Goal: Task Accomplishment & Management: Use online tool/utility

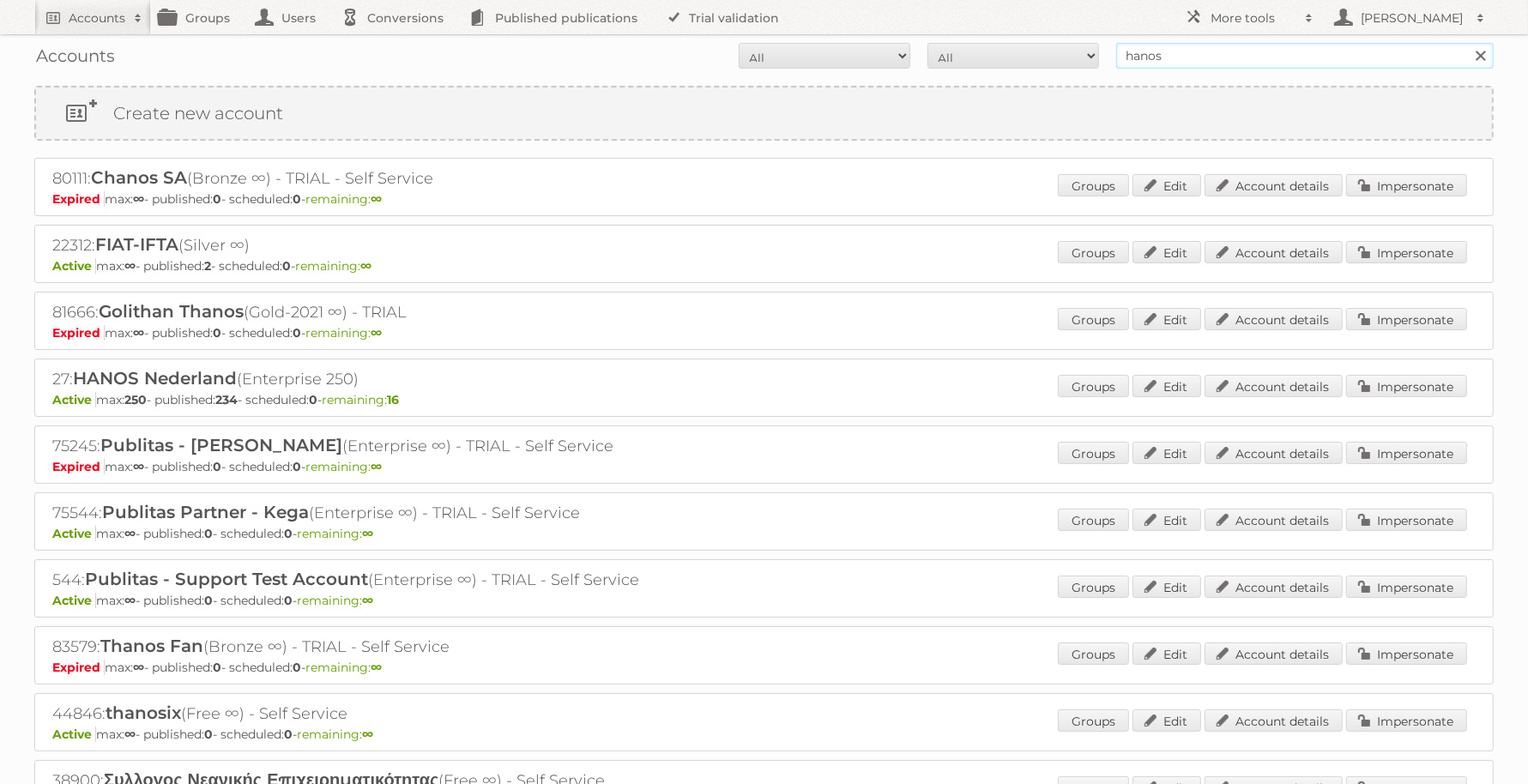
drag, startPoint x: 1180, startPoint y: 64, endPoint x: 1061, endPoint y: 64, distance: 119.0
click at [1061, 64] on form "All Active Expired Pending All Paid Trials Self service hanos Search" at bounding box center [764, 56] width 1459 height 26
type input "meat"
click at [1466, 43] on input "Search" at bounding box center [1479, 56] width 26 height 26
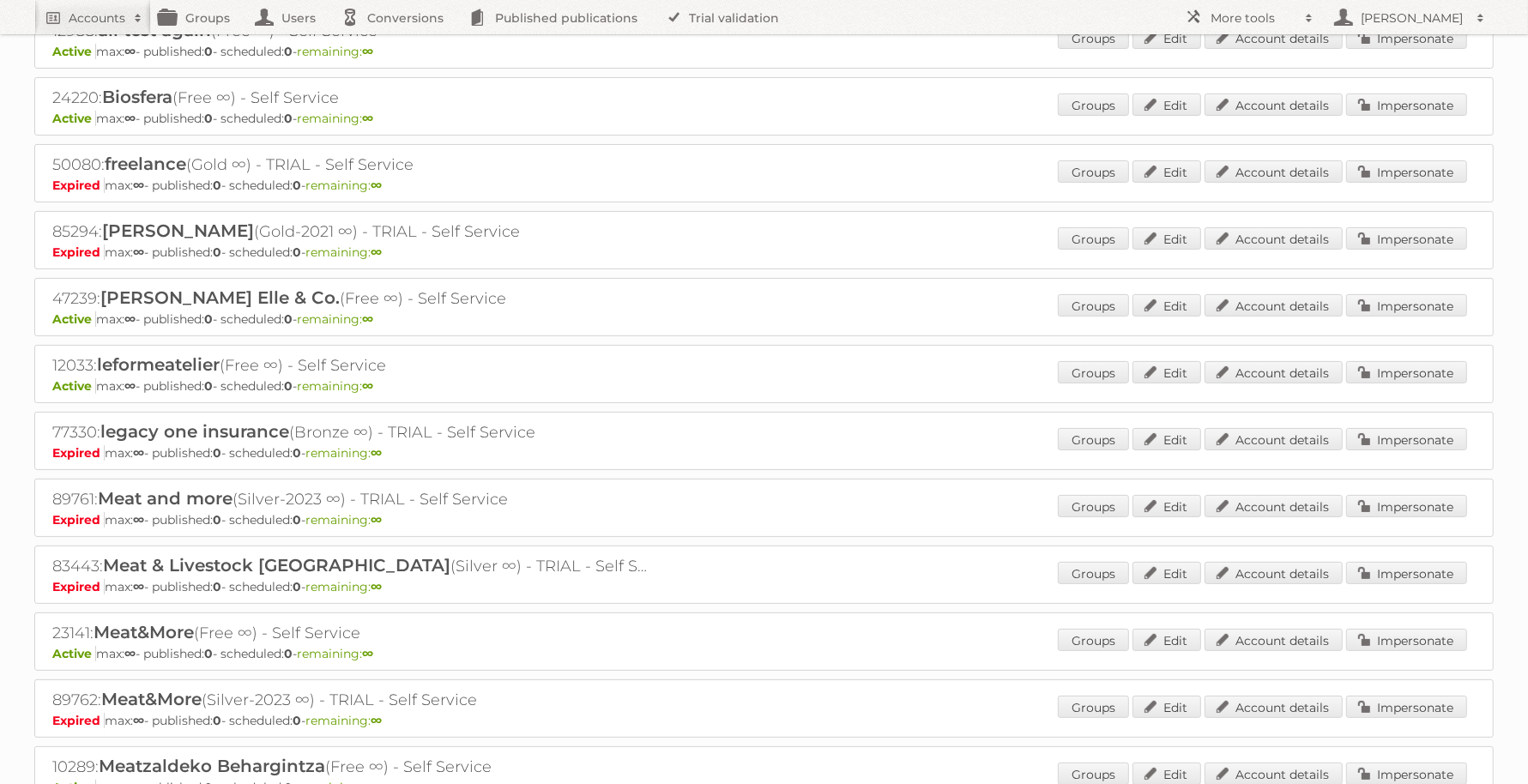
scroll to position [322, 0]
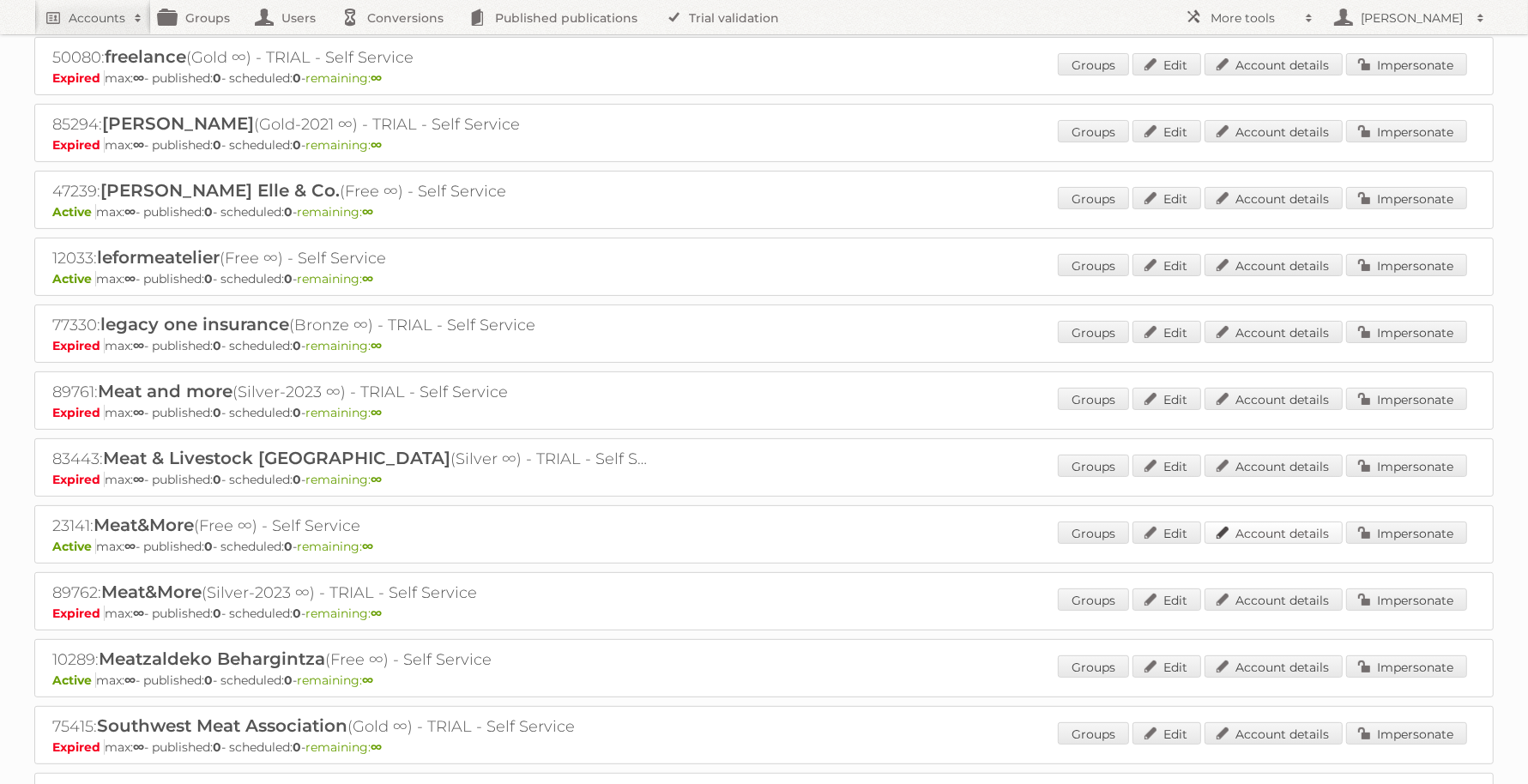
click at [1301, 525] on link "Account details" at bounding box center [1273, 533] width 138 height 22
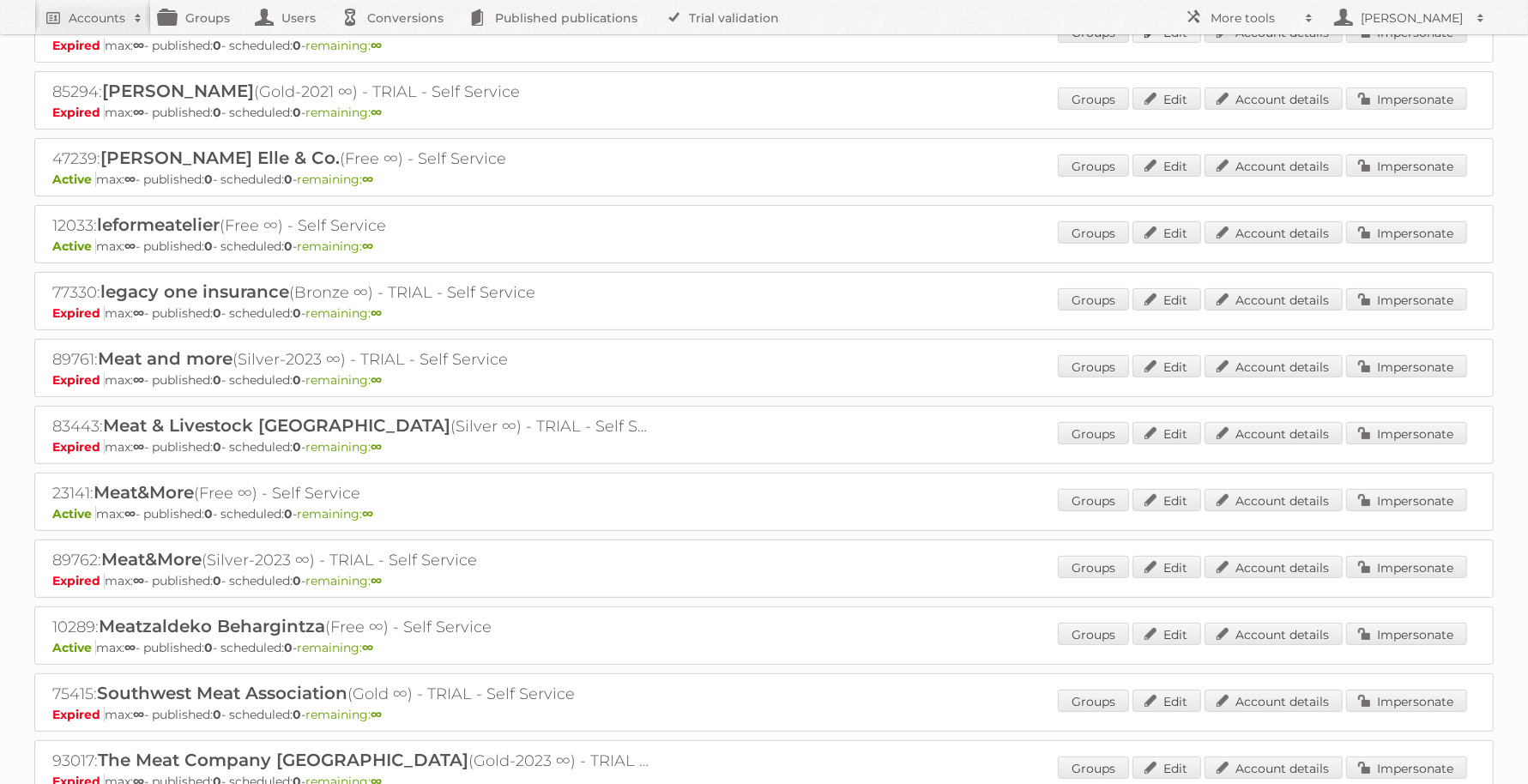
scroll to position [0, 0]
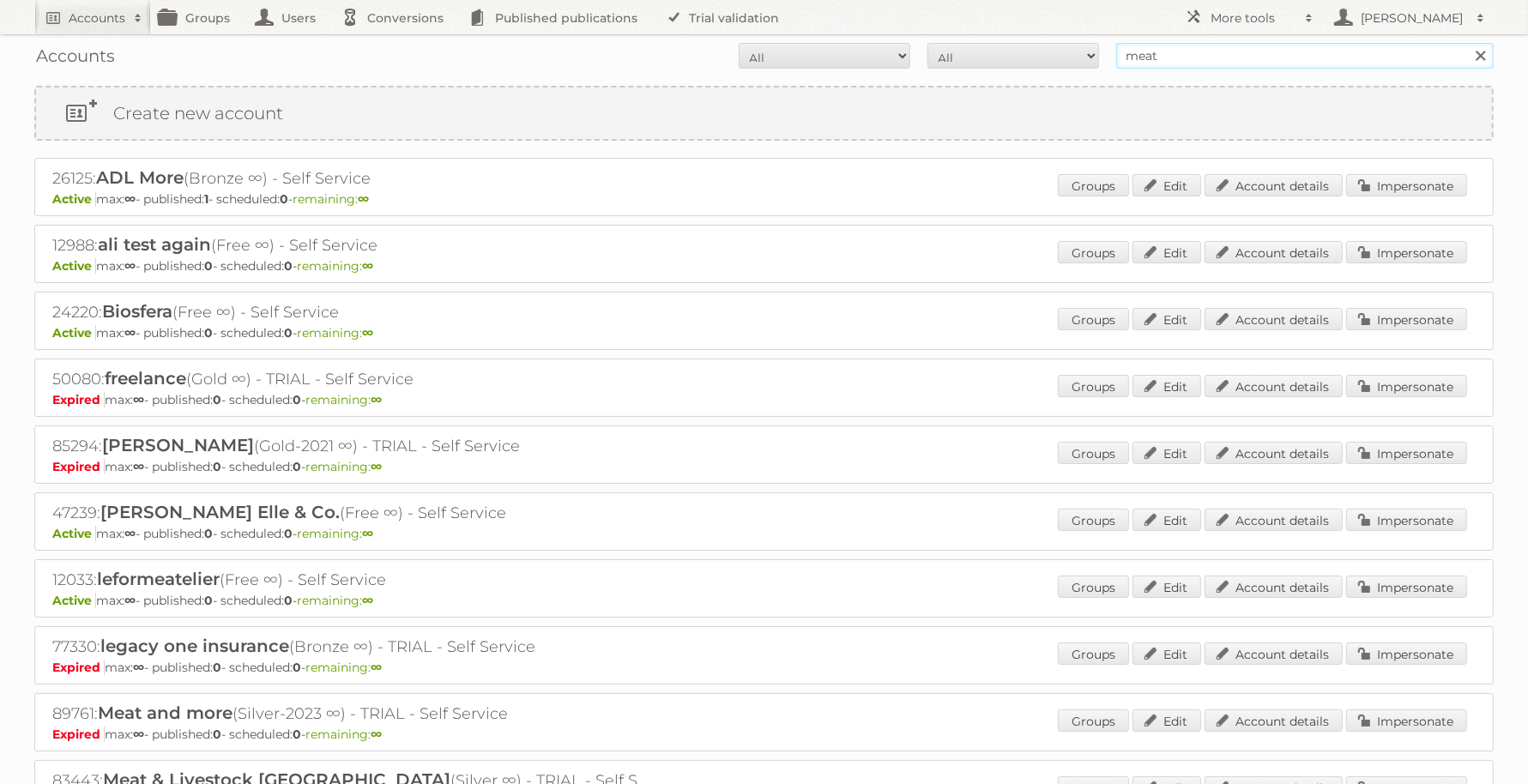
drag, startPoint x: 1184, startPoint y: 56, endPoint x: 1118, endPoint y: 45, distance: 66.9
click at [1118, 45] on input "meat" at bounding box center [1305, 56] width 377 height 26
type input "bonap"
click at [1466, 43] on input "Search" at bounding box center [1479, 56] width 26 height 26
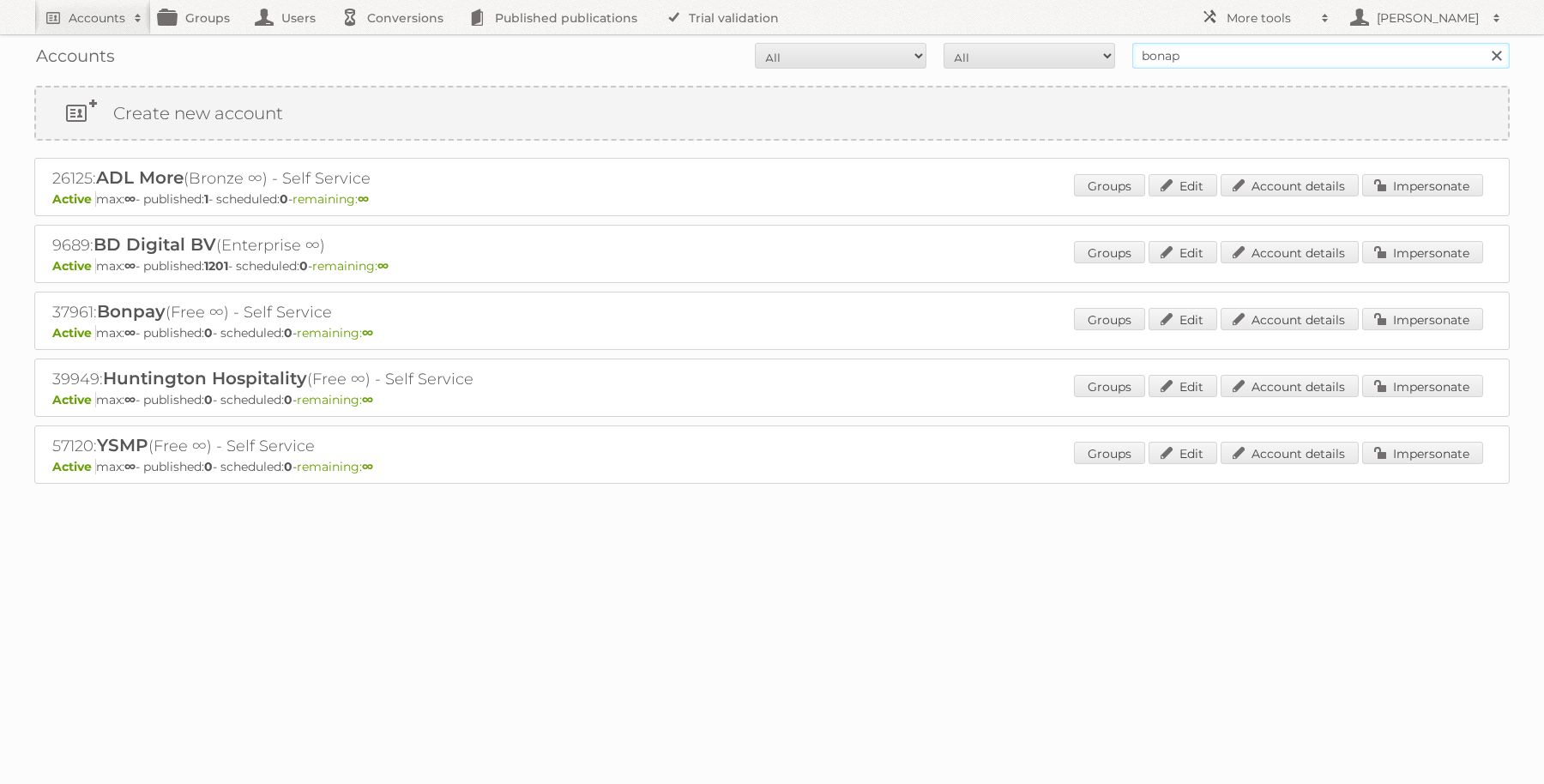
drag, startPoint x: 1204, startPoint y: 58, endPoint x: 1081, endPoint y: 54, distance: 123.1
click at [1081, 54] on form "All Active Expired Pending All Paid Trials Self service bonap Search" at bounding box center [772, 56] width 1476 height 26
type input "meat"
click at [1483, 43] on input "Search" at bounding box center [1496, 56] width 26 height 26
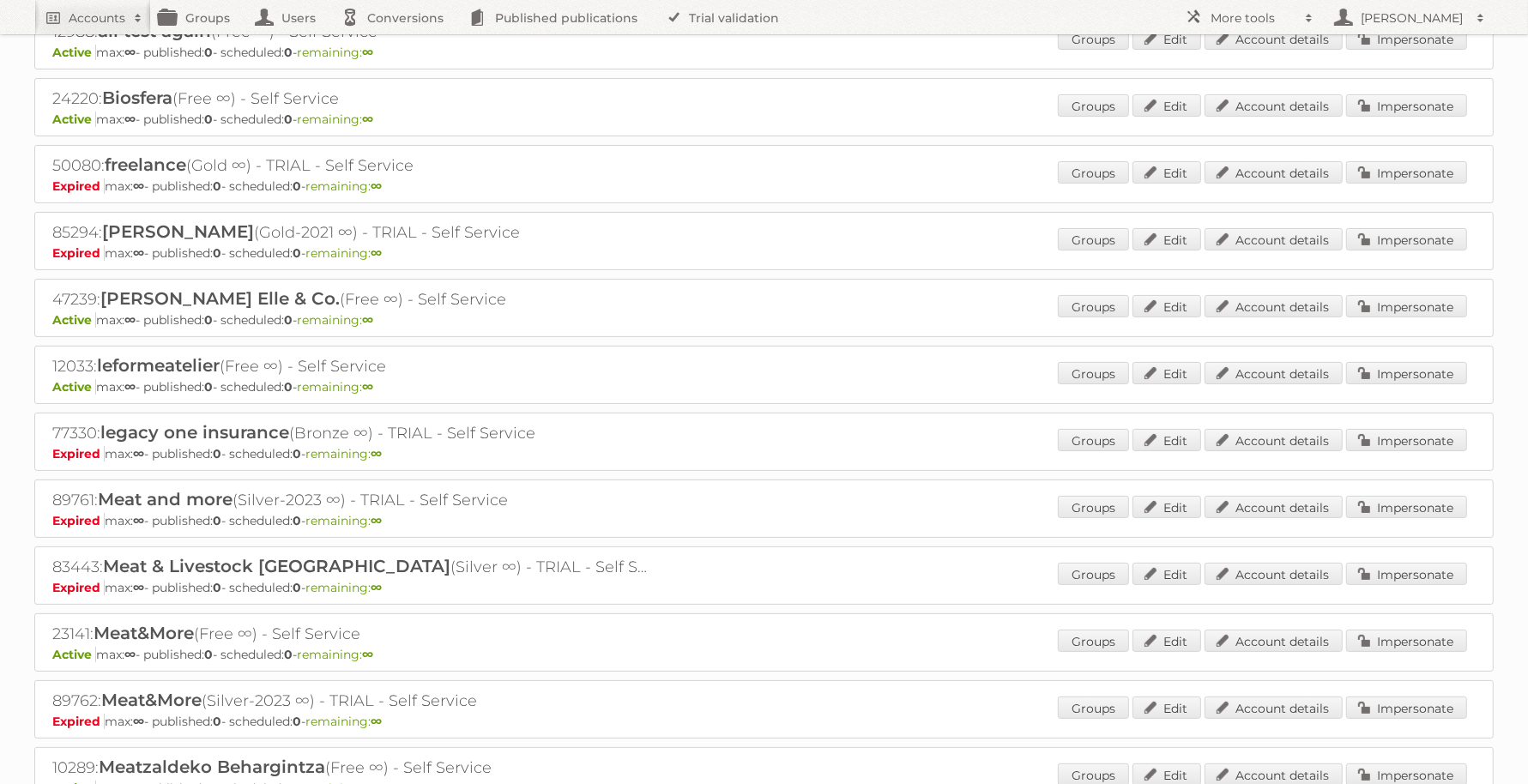
scroll to position [215, 0]
click at [1241, 639] on link "Account details" at bounding box center [1273, 640] width 138 height 22
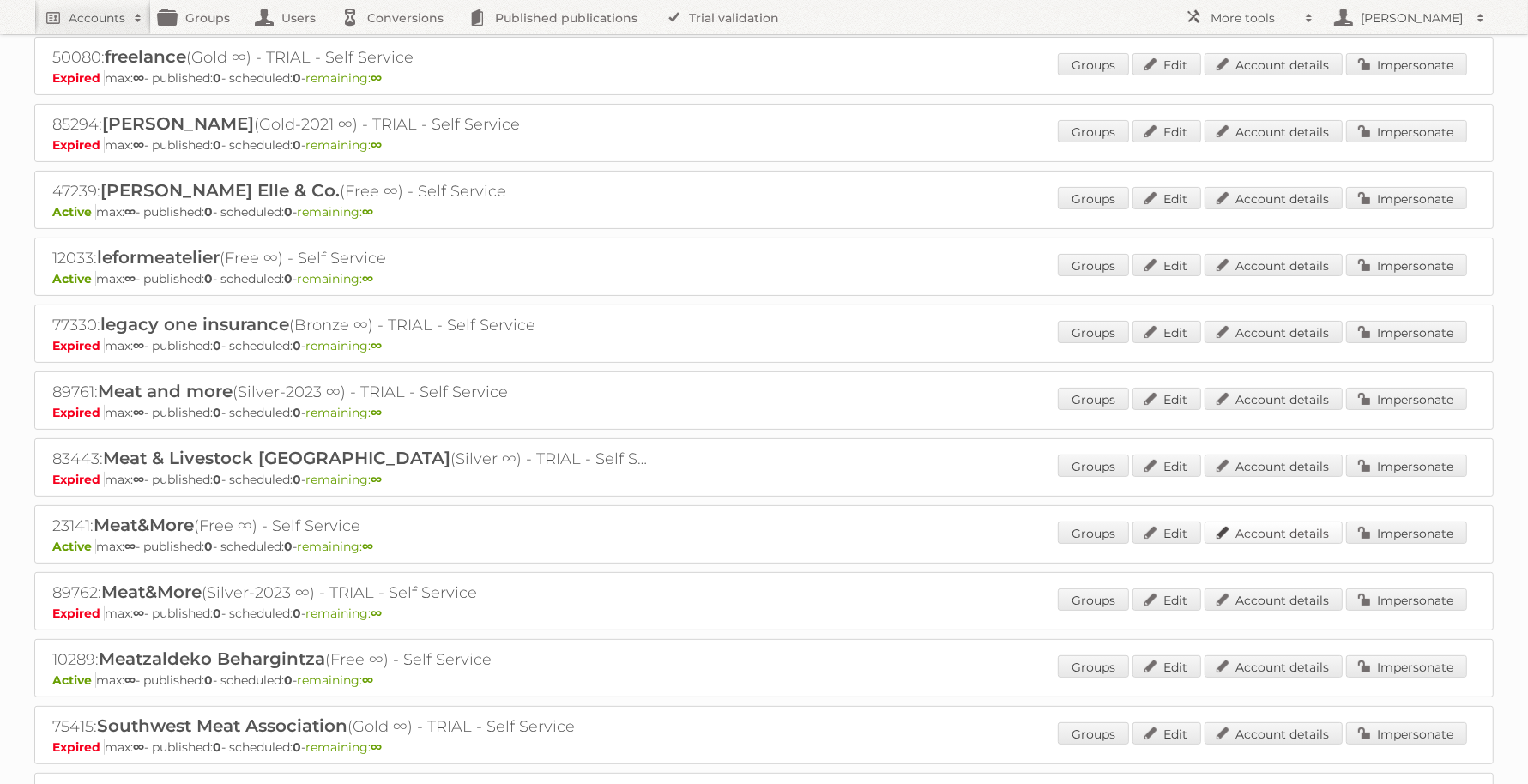
click at [1242, 525] on link "Account details" at bounding box center [1273, 533] width 138 height 22
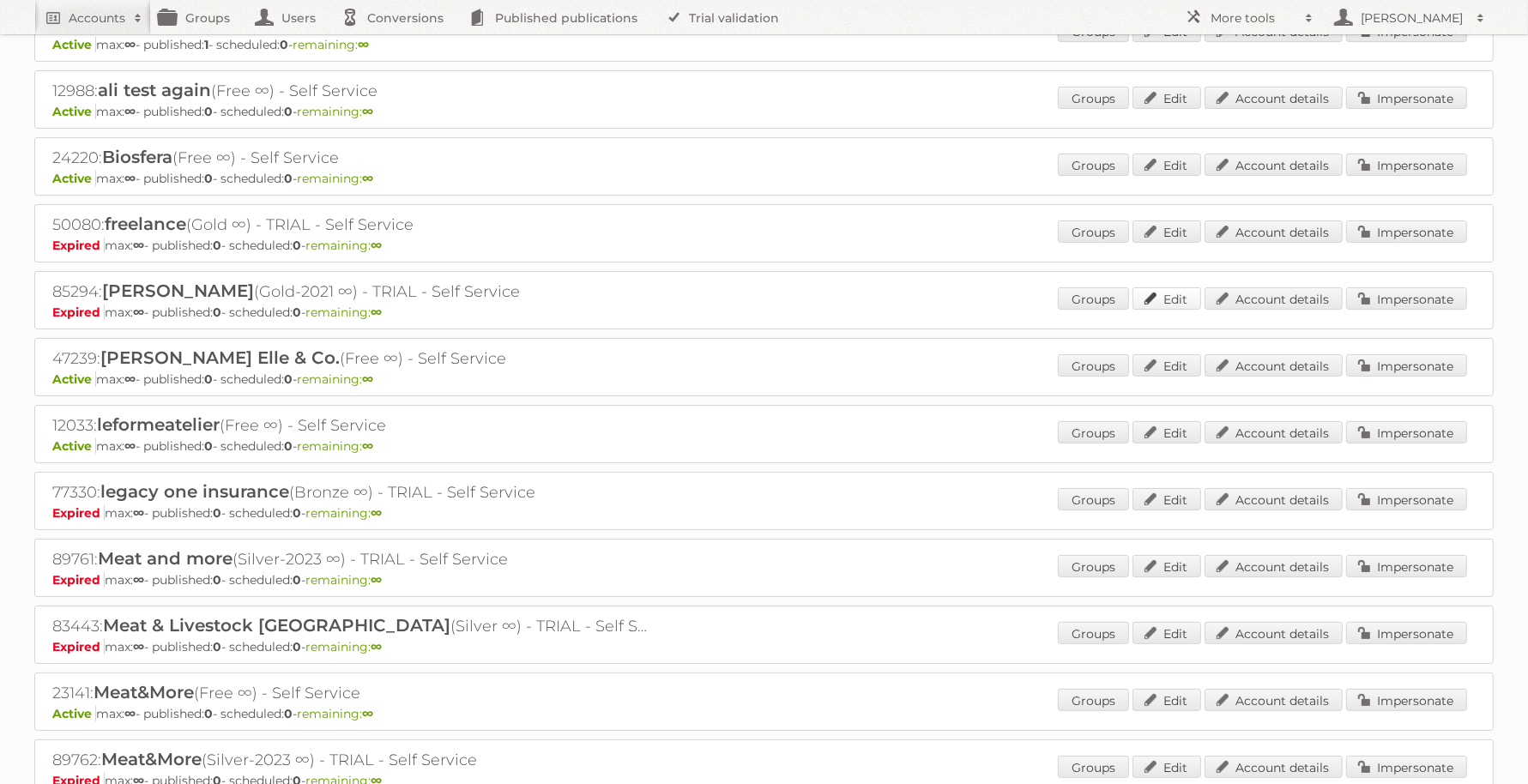
scroll to position [0, 0]
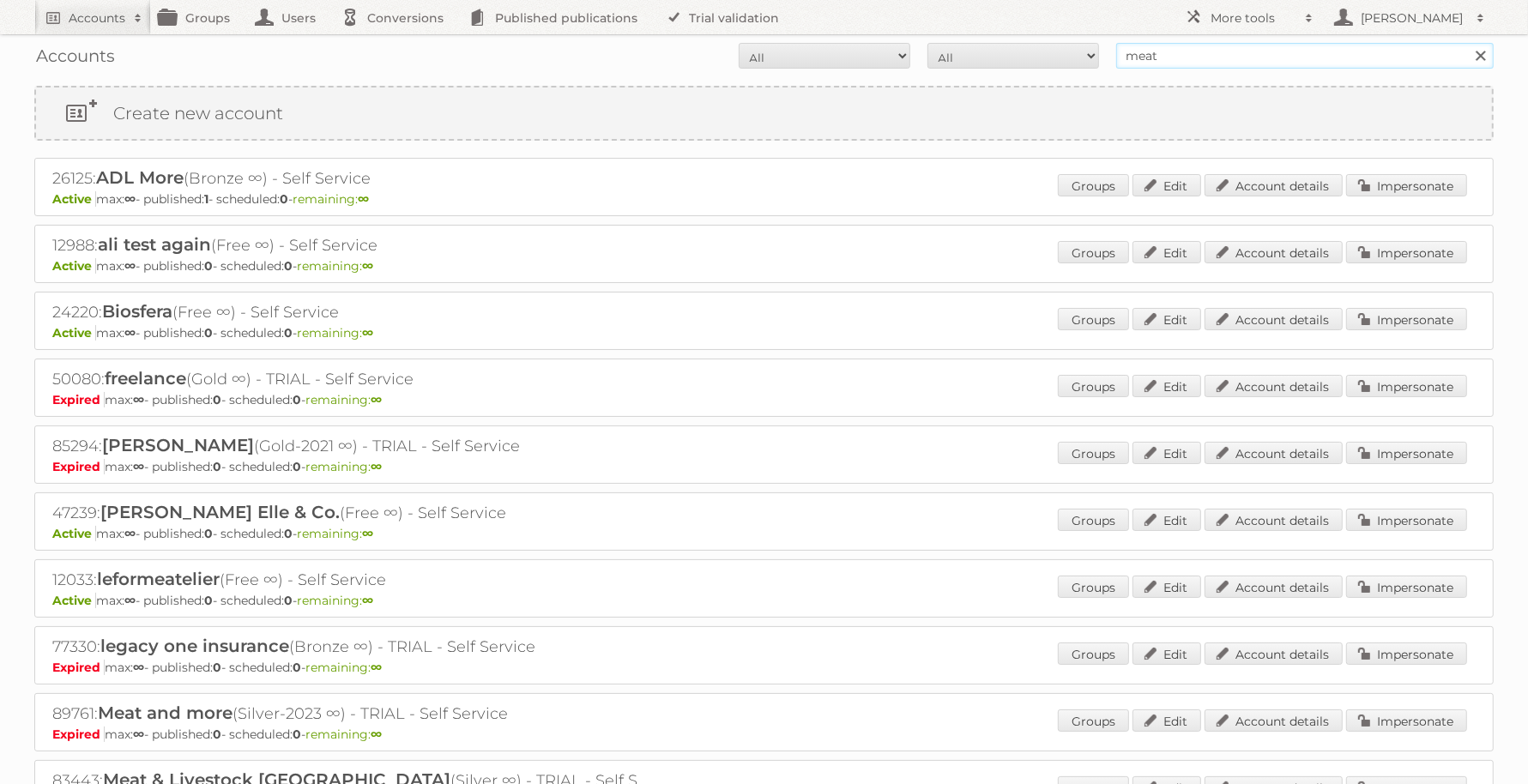
drag, startPoint x: 1179, startPoint y: 56, endPoint x: 1068, endPoint y: 46, distance: 111.4
click at [1068, 46] on form "All Active Expired Pending All Paid Trials Self service meat Search" at bounding box center [764, 56] width 1459 height 26
type input "buurtslagers"
click at [1466, 43] on input "Search" at bounding box center [1479, 56] width 26 height 26
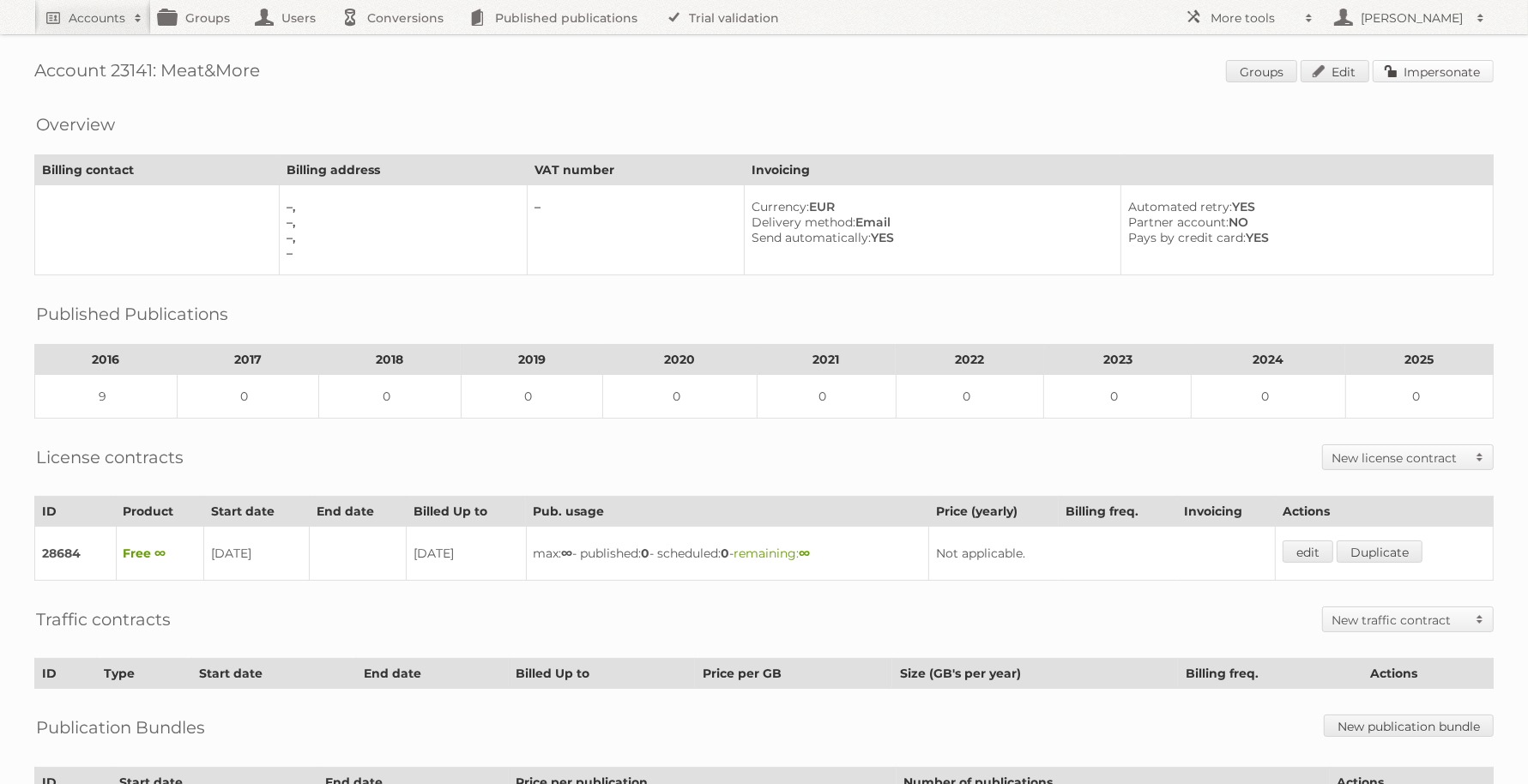
click at [1431, 69] on link "Impersonate" at bounding box center [1433, 71] width 121 height 22
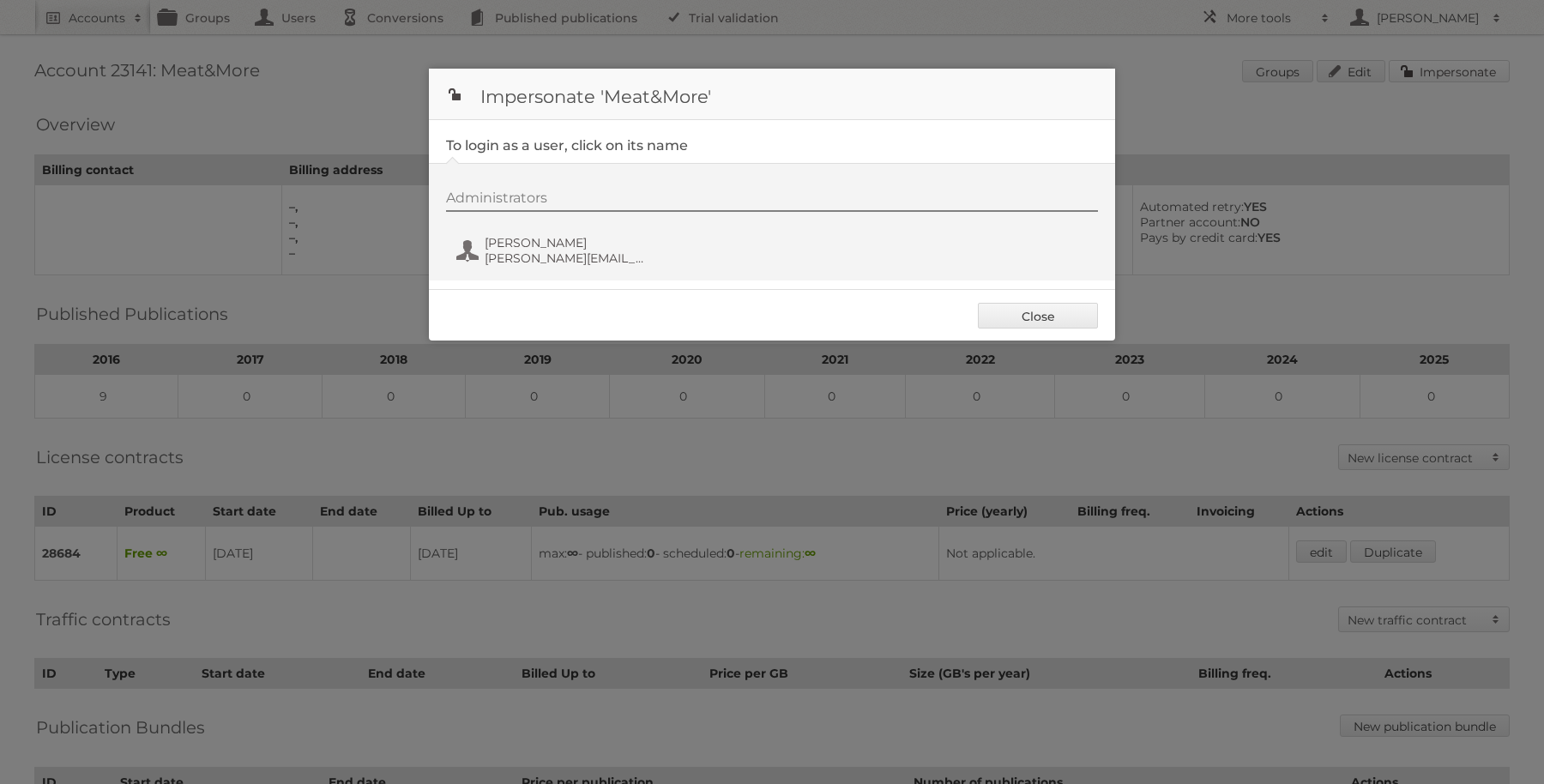
click at [1431, 69] on div at bounding box center [772, 392] width 1544 height 784
click at [1008, 305] on link "Close" at bounding box center [1038, 315] width 120 height 26
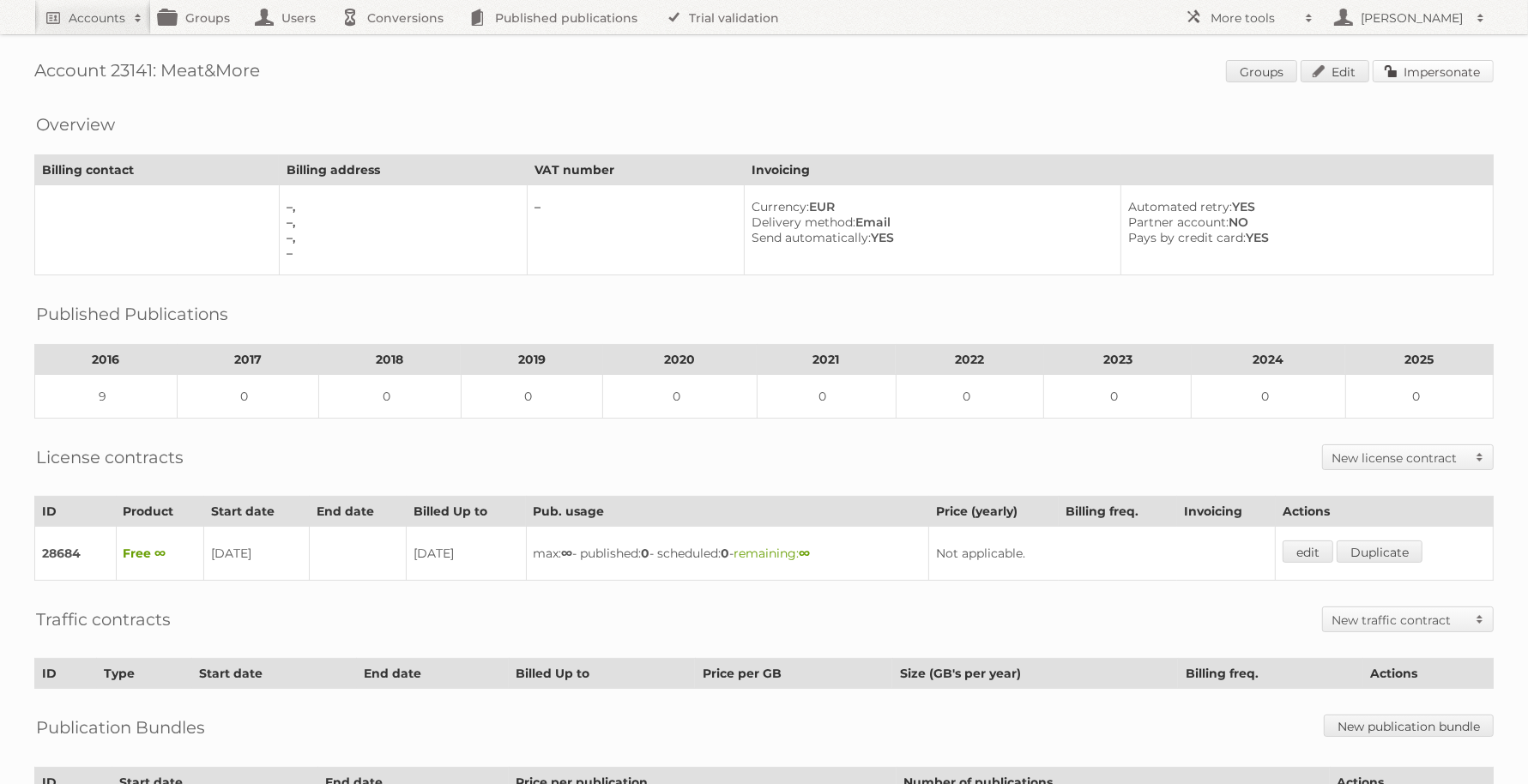
click at [1413, 67] on link "Impersonate" at bounding box center [1433, 71] width 121 height 22
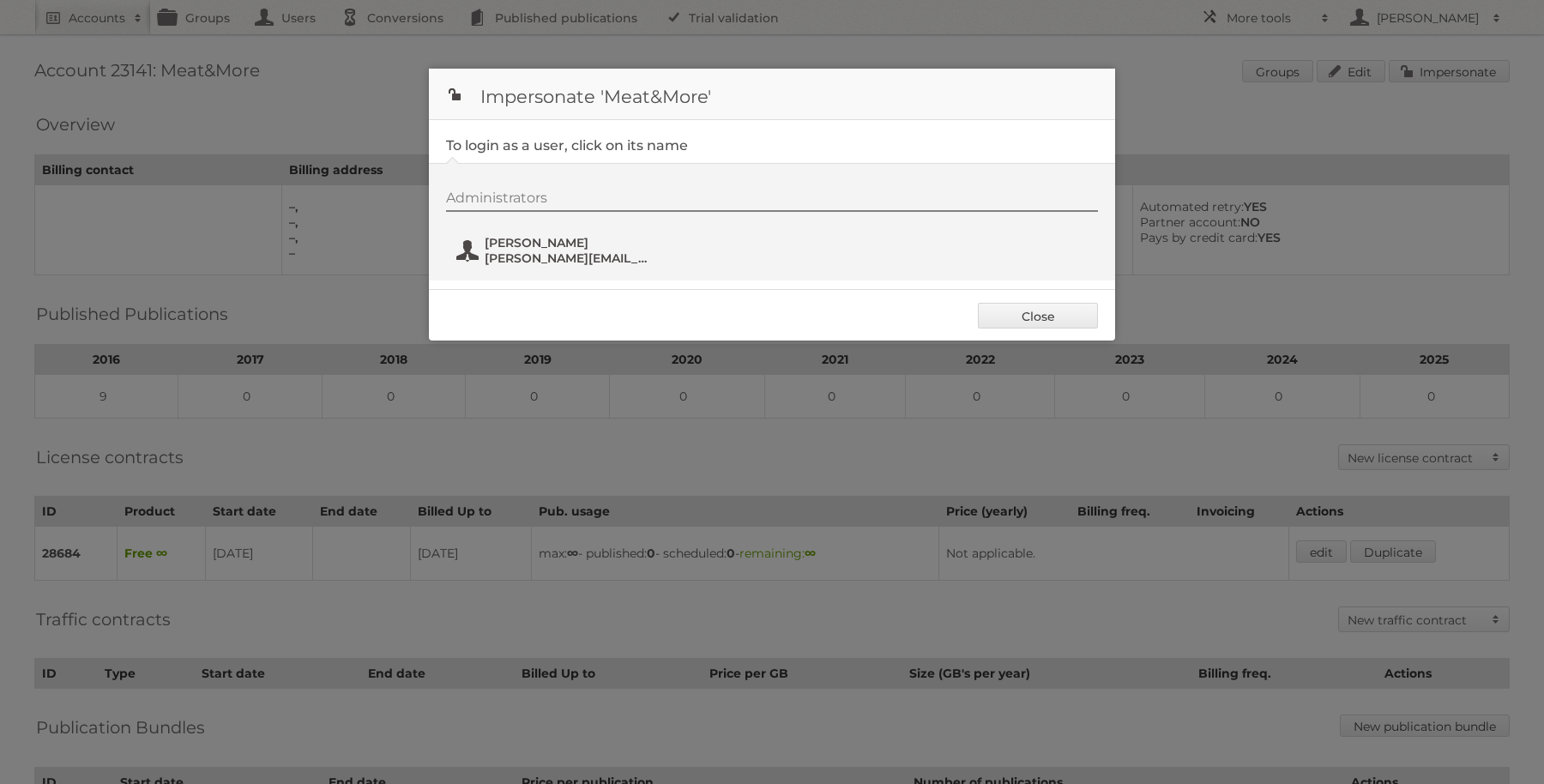
click at [545, 250] on span "louise.verstringe@meatandmore.be" at bounding box center [568, 258] width 166 height 16
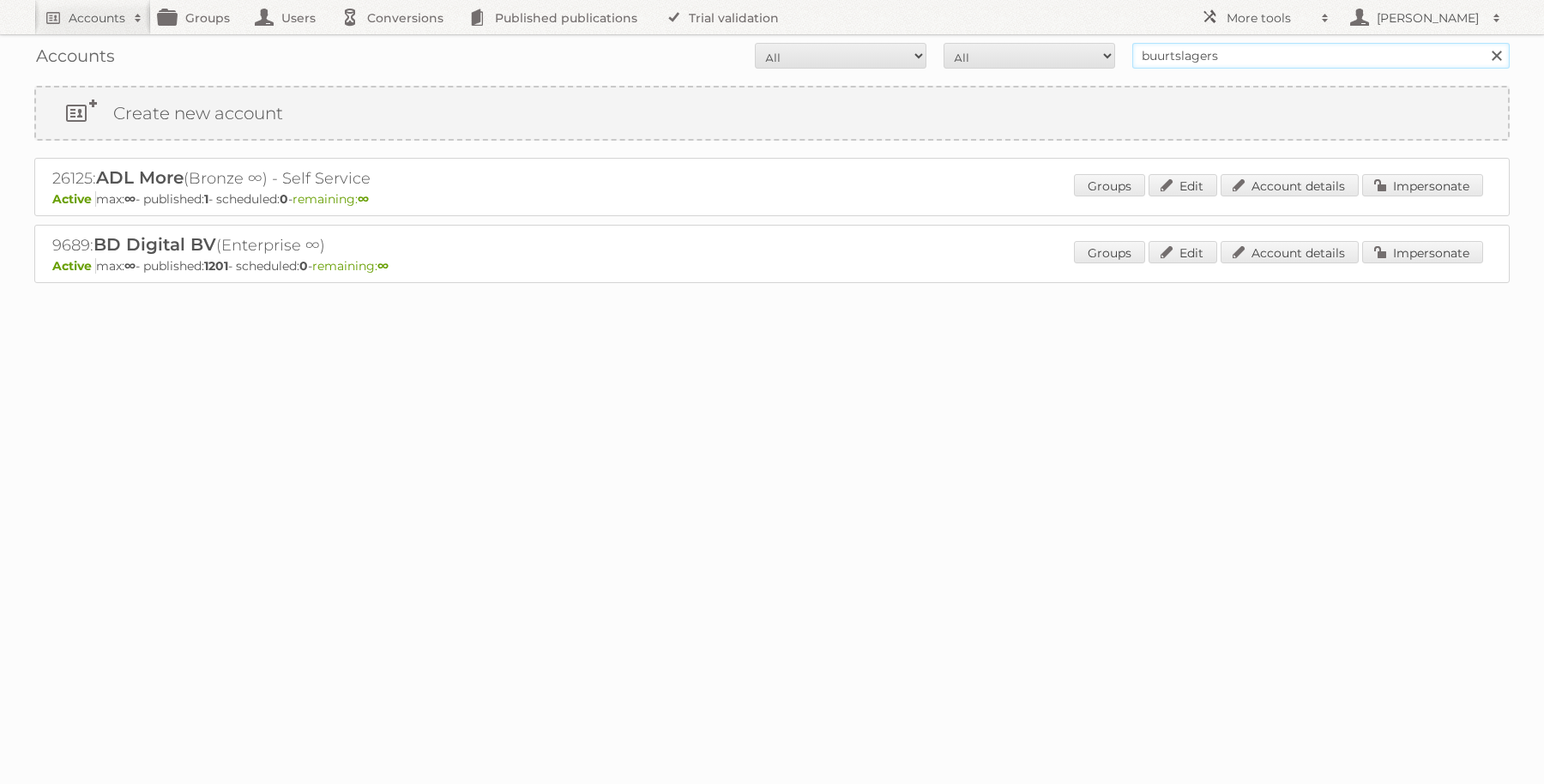
drag, startPoint x: 1228, startPoint y: 56, endPoint x: 1054, endPoint y: 44, distance: 174.4
click at [1054, 44] on form "All Active Expired Pending All Paid Trials Self service buurtslagers Search" at bounding box center [772, 56] width 1476 height 26
type input "bonap"
click at [1483, 43] on input "Search" at bounding box center [1496, 56] width 26 height 26
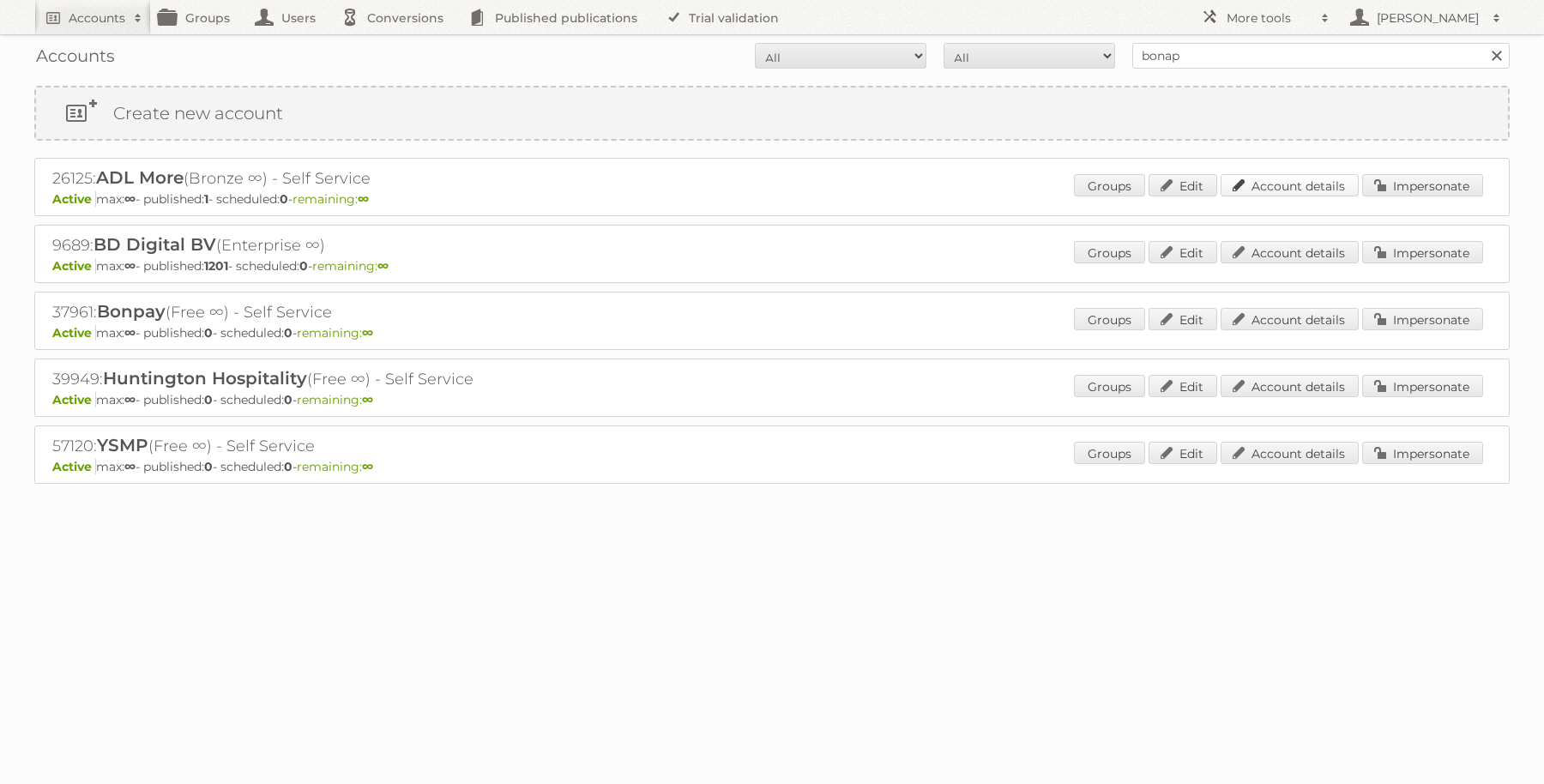
click at [1321, 184] on link "Account details" at bounding box center [1290, 186] width 138 height 22
